Goal: Find specific page/section: Find specific page/section

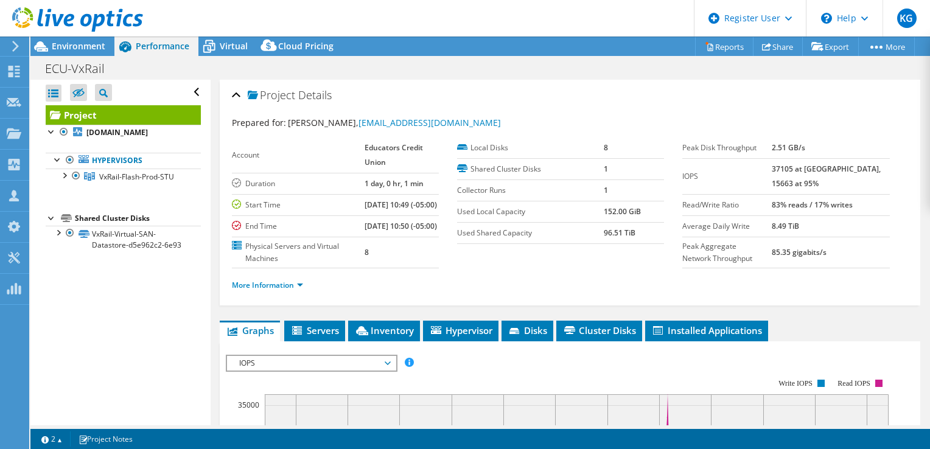
select select "USD"
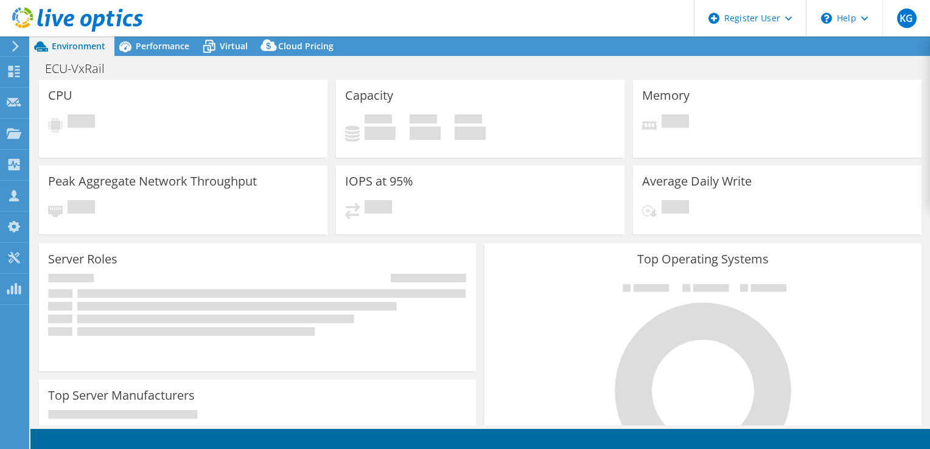
select select "USD"
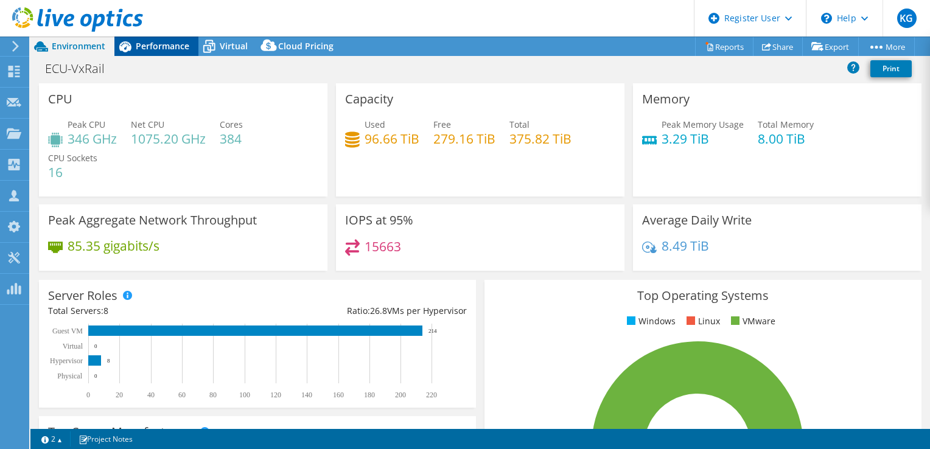
click at [155, 43] on span "Performance" at bounding box center [163, 46] width 54 height 12
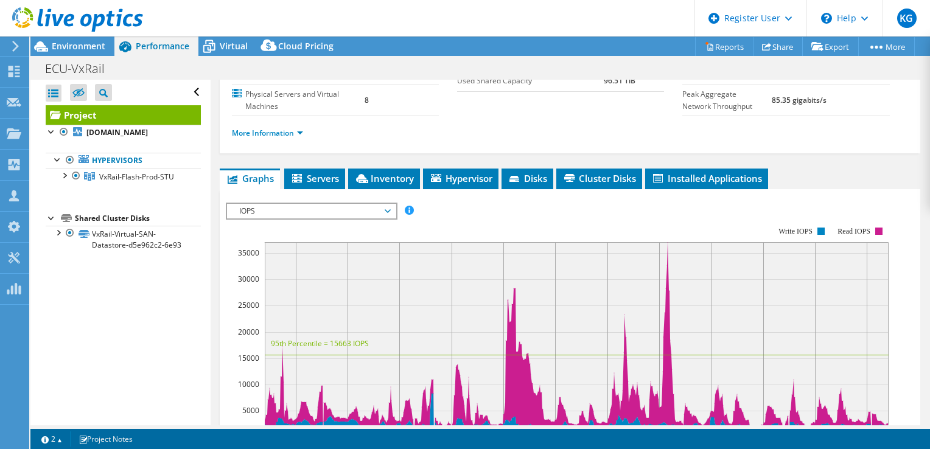
scroll to position [155, 0]
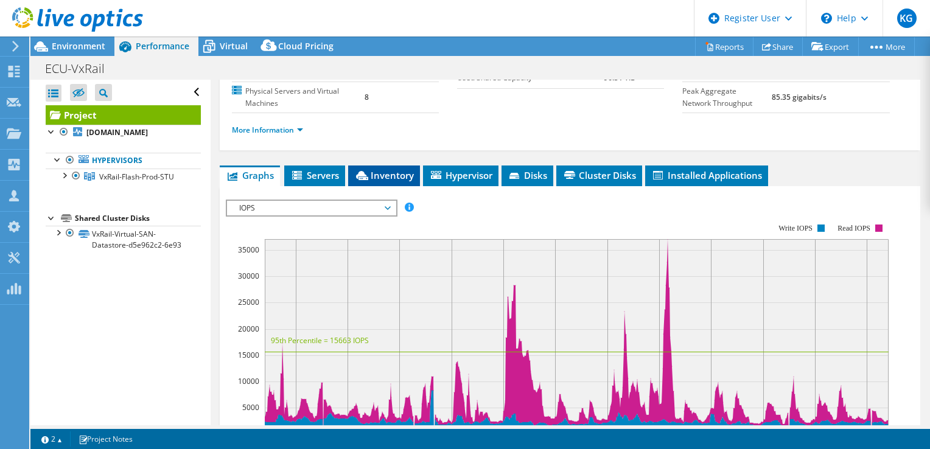
click at [385, 181] on span "Inventory" at bounding box center [384, 175] width 60 height 12
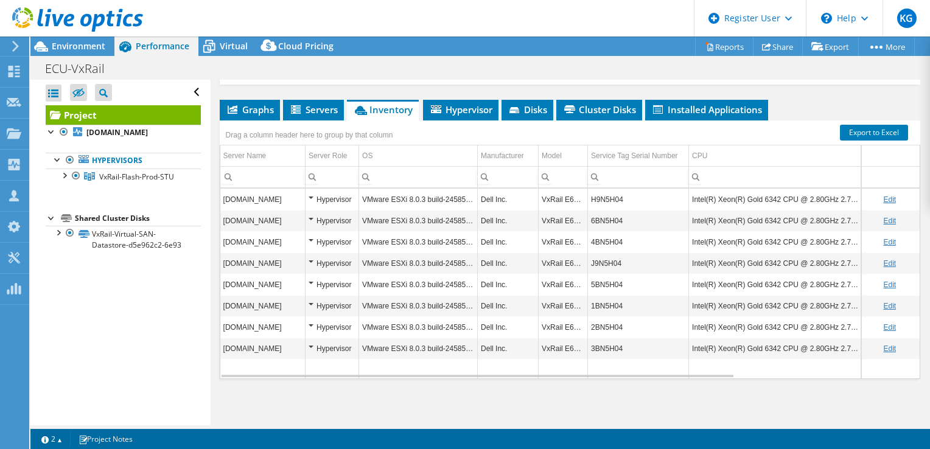
scroll to position [248, 0]
click at [64, 52] on div "Environment" at bounding box center [72, 46] width 84 height 19
